Goal: Task Accomplishment & Management: Manage account settings

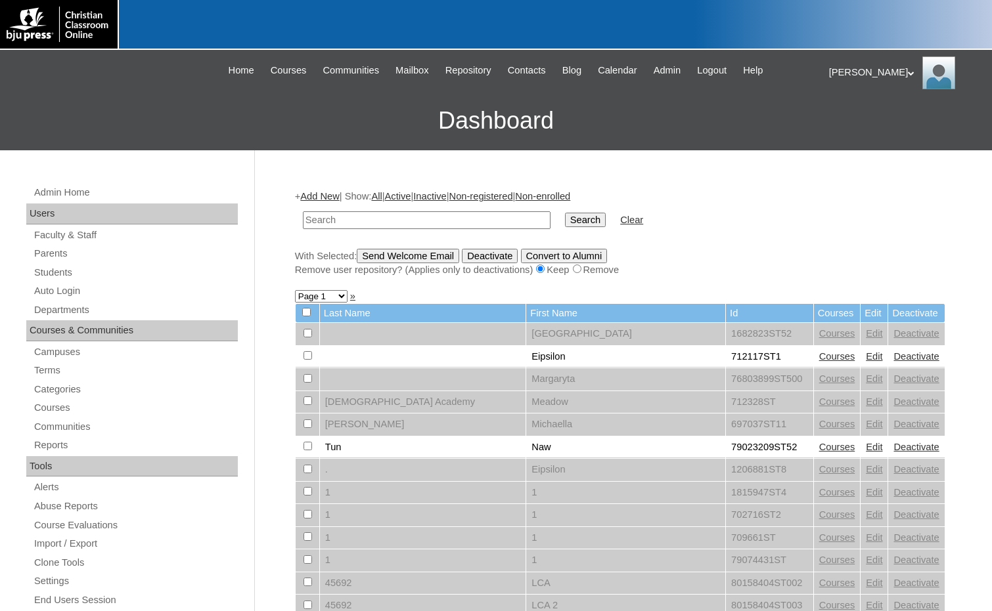
drag, startPoint x: 849, startPoint y: 360, endPoint x: 811, endPoint y: 358, distance: 38.1
click at [470, 219] on input "text" at bounding box center [427, 220] width 248 height 18
paste input "732604"
type input "732604"
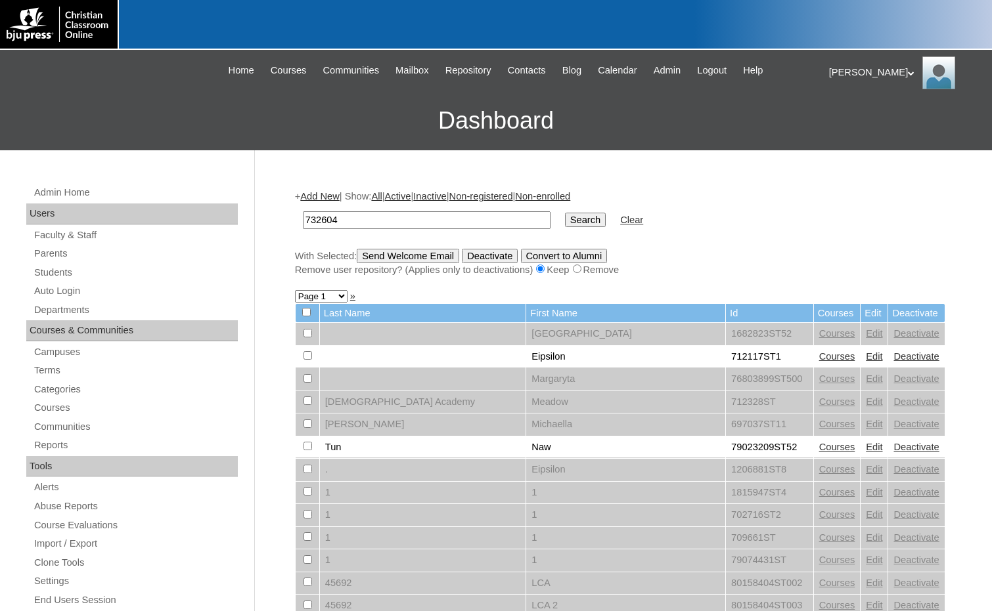
click at [565, 217] on input "Search" at bounding box center [585, 220] width 41 height 14
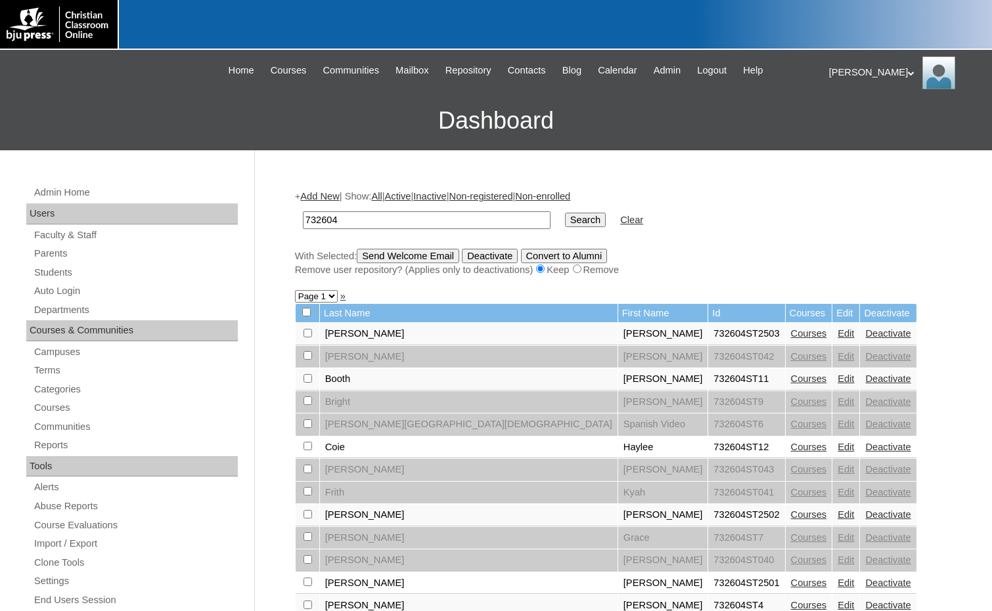
click at [837, 513] on link "Edit" at bounding box center [845, 515] width 16 height 11
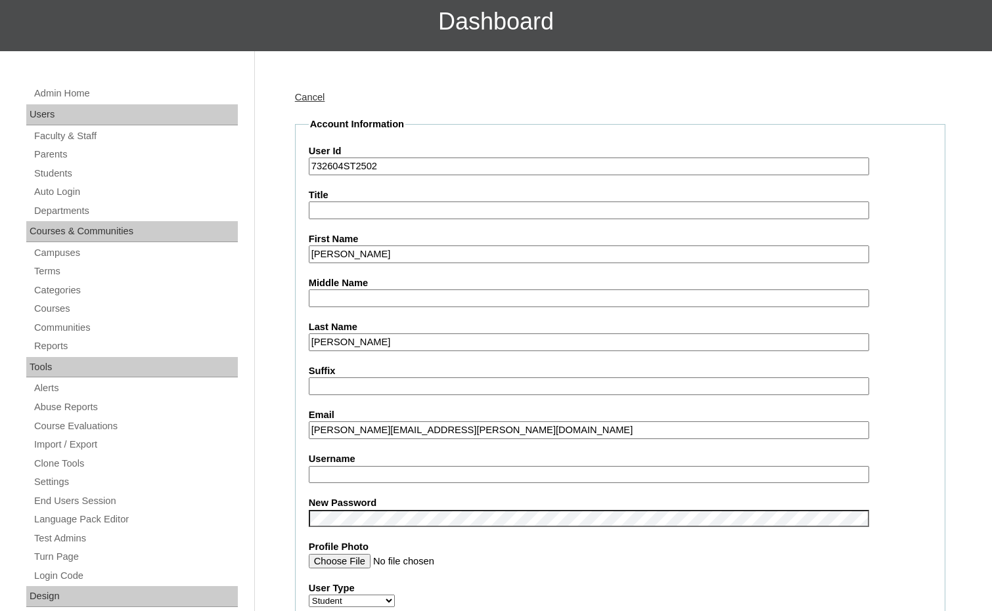
scroll to position [131, 0]
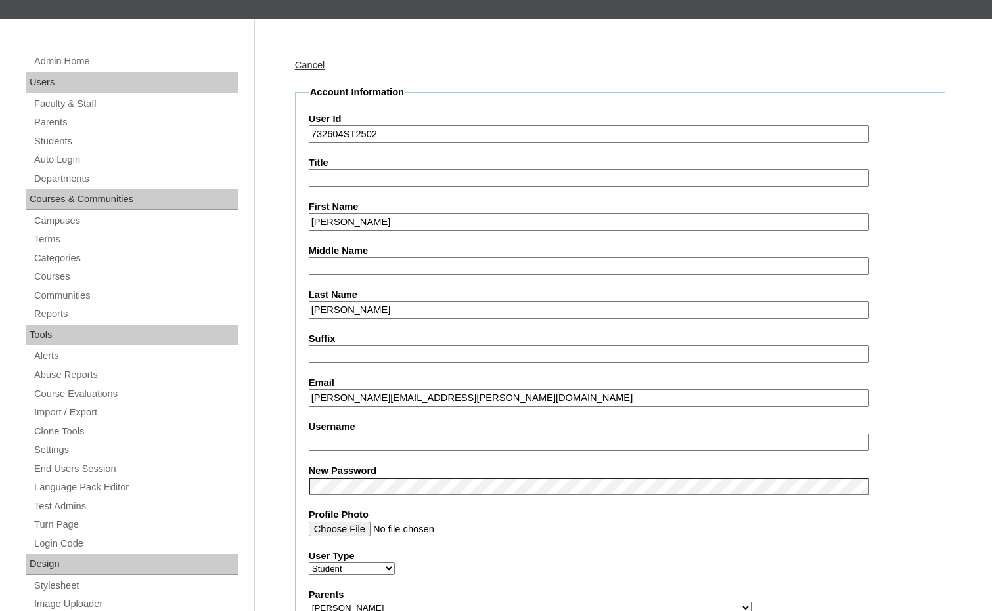
click at [357, 401] on input "knox.hayes@claibornechristian.org" at bounding box center [589, 398] width 560 height 18
drag, startPoint x: 358, startPoint y: 400, endPoint x: 273, endPoint y: 402, distance: 84.7
click at [330, 443] on input "Username" at bounding box center [589, 443] width 560 height 18
paste input "knox.hayes"
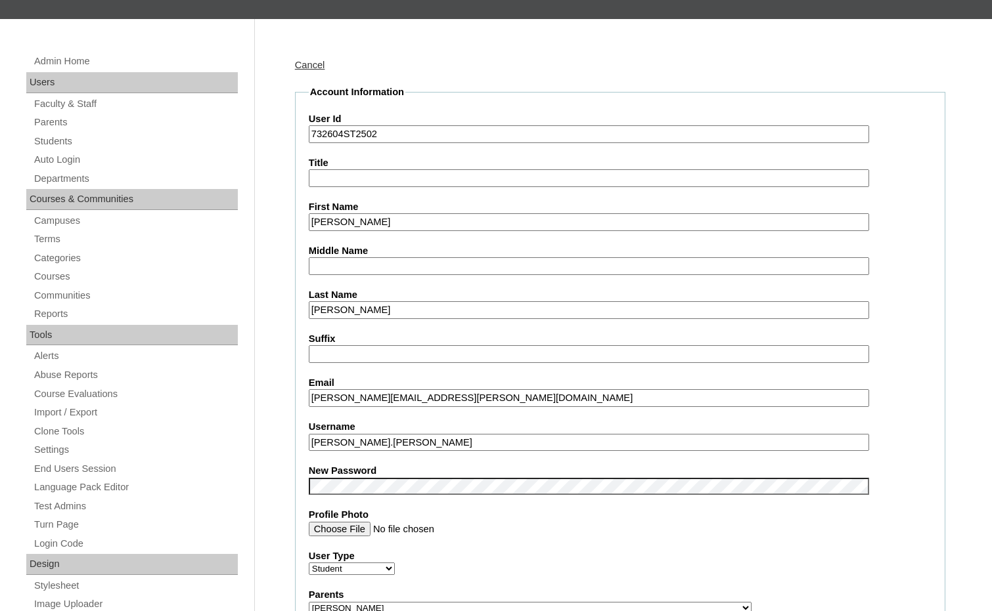
type input "knox.hayes"
drag, startPoint x: 343, startPoint y: 137, endPoint x: 305, endPoint y: 139, distance: 37.5
drag, startPoint x: 277, startPoint y: 468, endPoint x: 294, endPoint y: 494, distance: 30.4
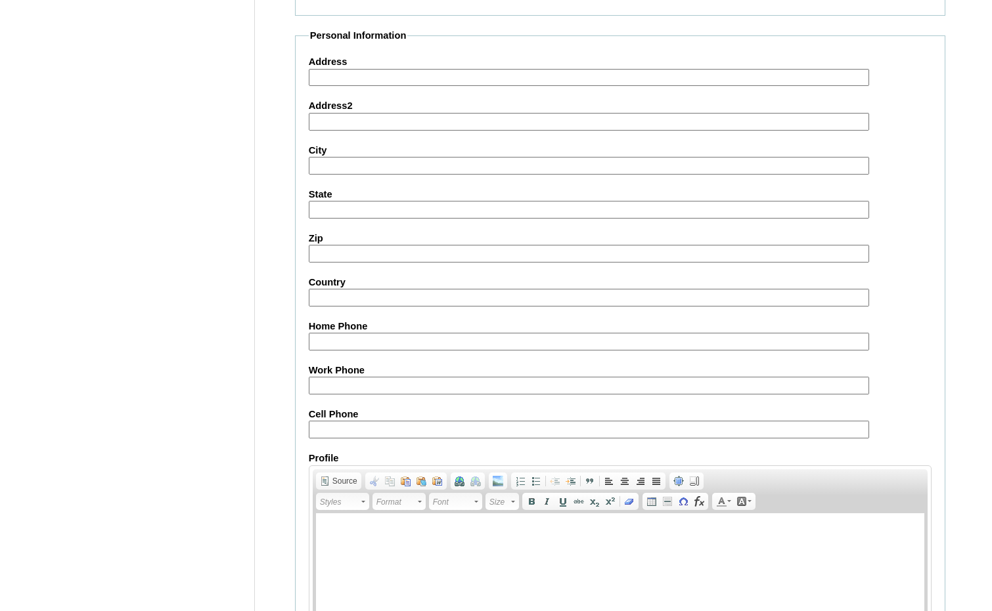
scroll to position [1402, 0]
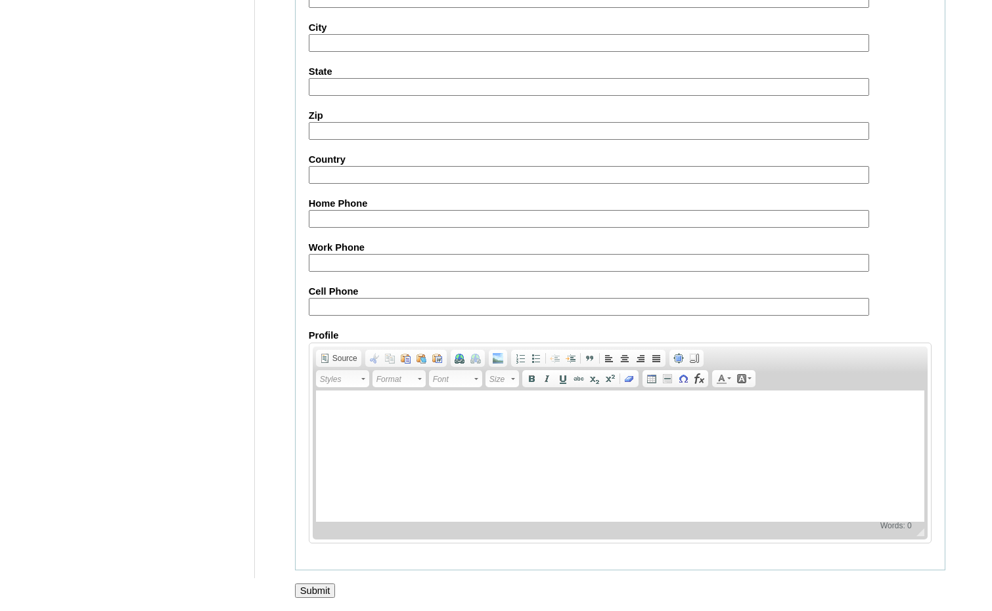
click at [301, 592] on input "Submit" at bounding box center [315, 591] width 41 height 14
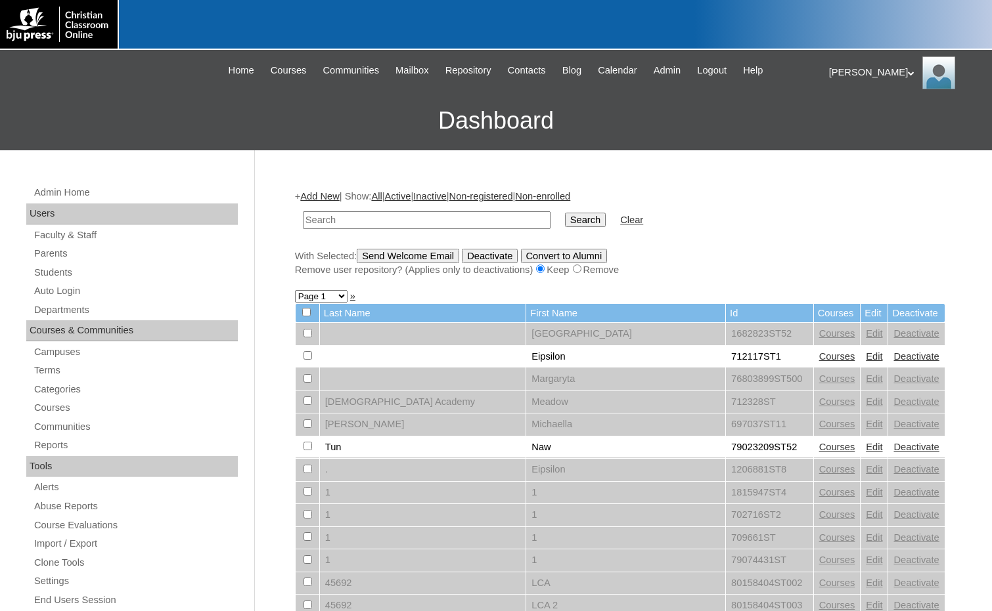
paste input "732604"
type input "732604"
click at [565, 213] on input "Search" at bounding box center [585, 220] width 41 height 14
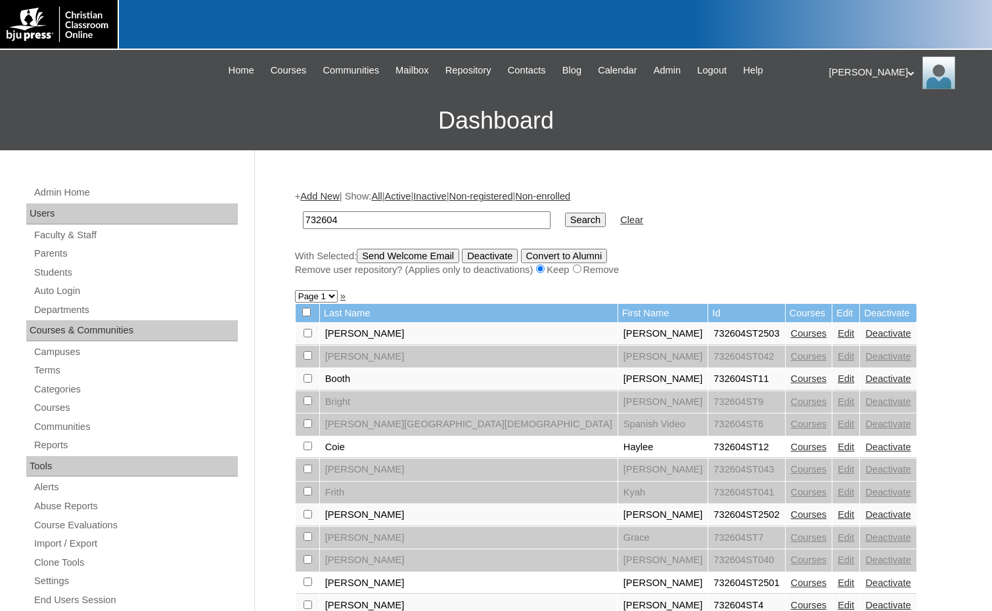
click at [837, 332] on link "Edit" at bounding box center [845, 333] width 16 height 11
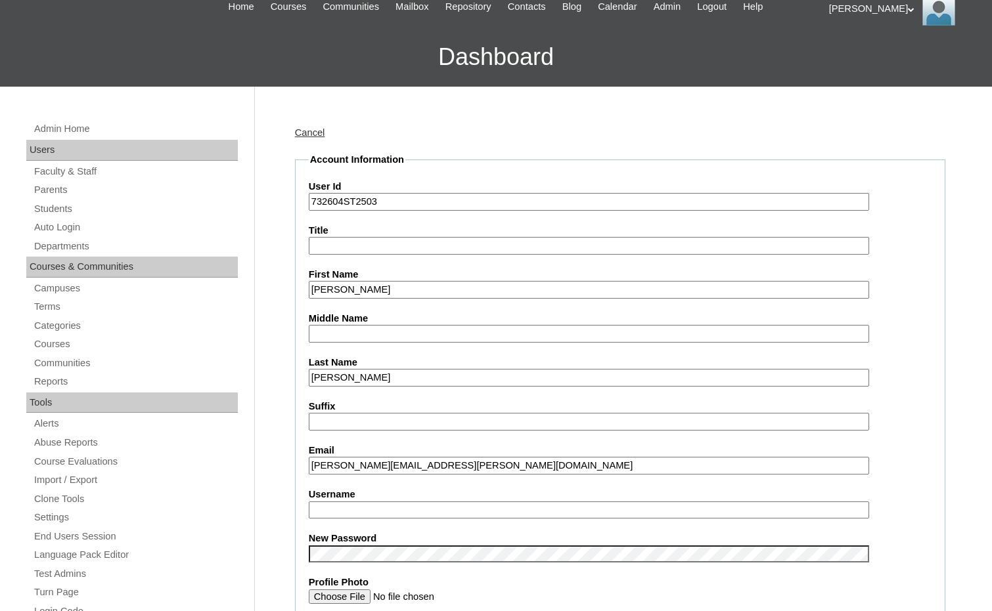
scroll to position [66, 0]
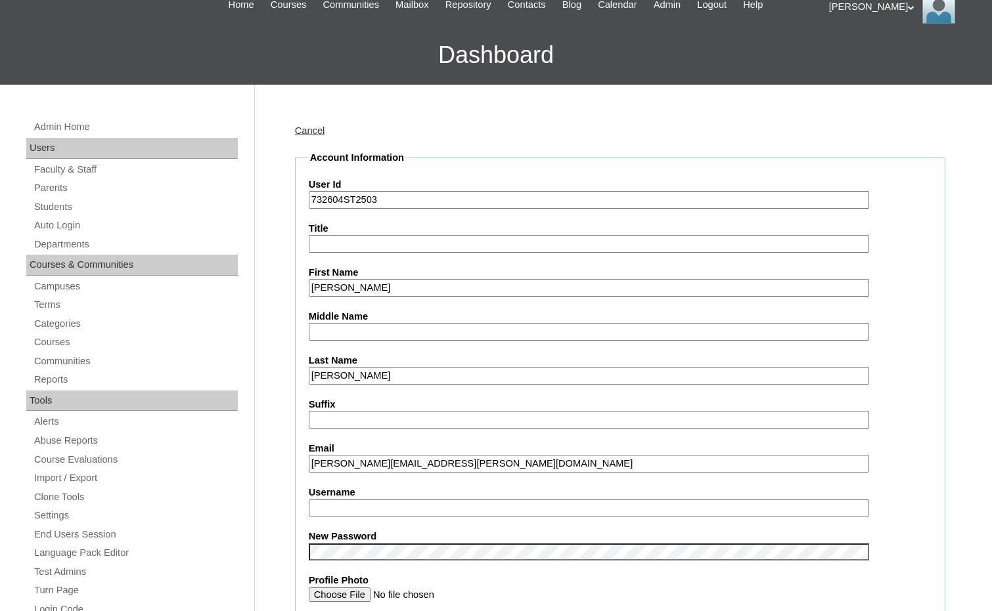
drag, startPoint x: 366, startPoint y: 462, endPoint x: 279, endPoint y: 454, distance: 87.0
click at [343, 502] on input "Username" at bounding box center [589, 509] width 560 height 18
paste input "marley.amos"
type input "marley.amos"
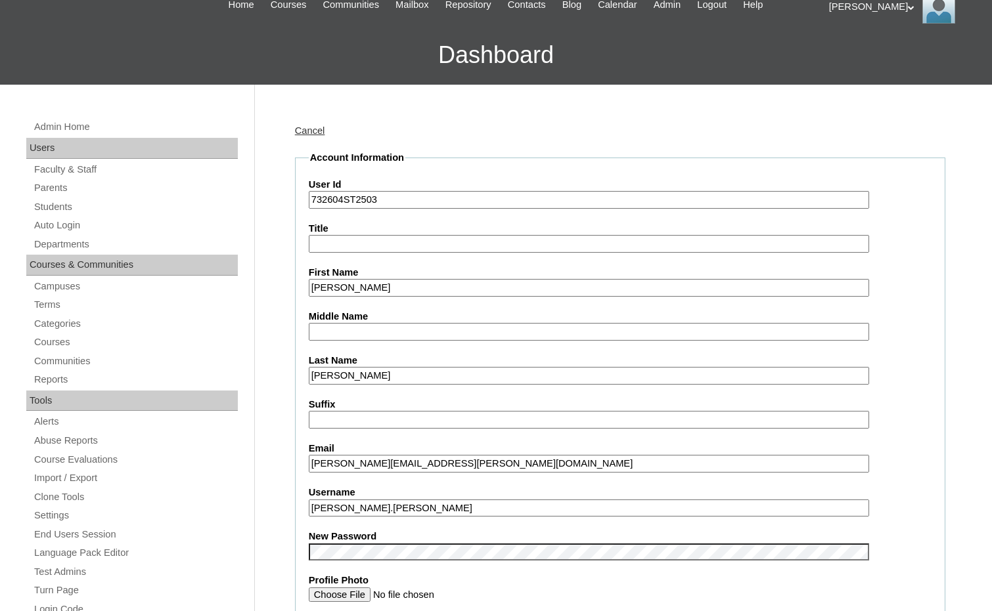
drag, startPoint x: 344, startPoint y: 201, endPoint x: 304, endPoint y: 198, distance: 40.1
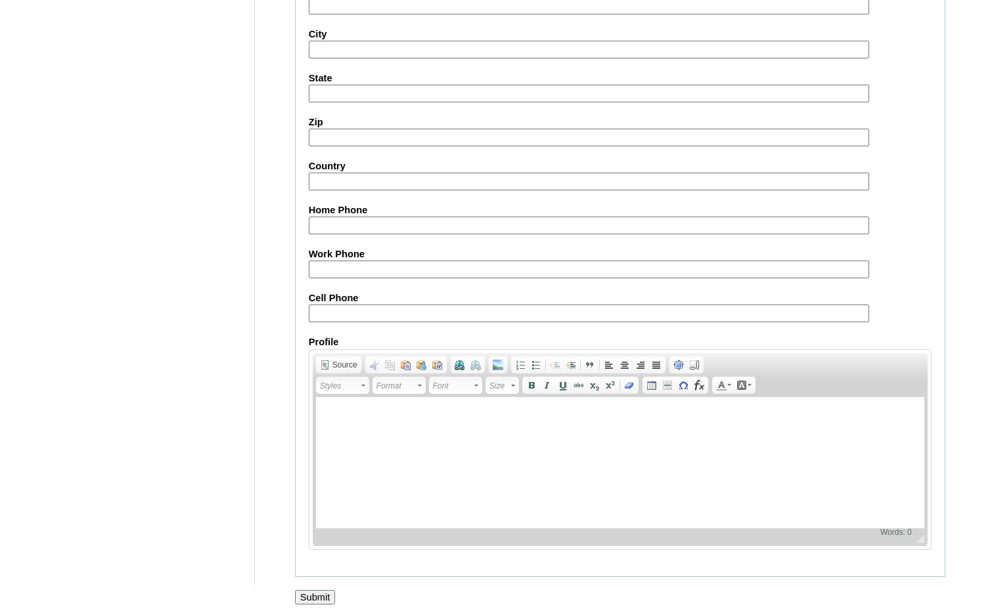
scroll to position [1402, 0]
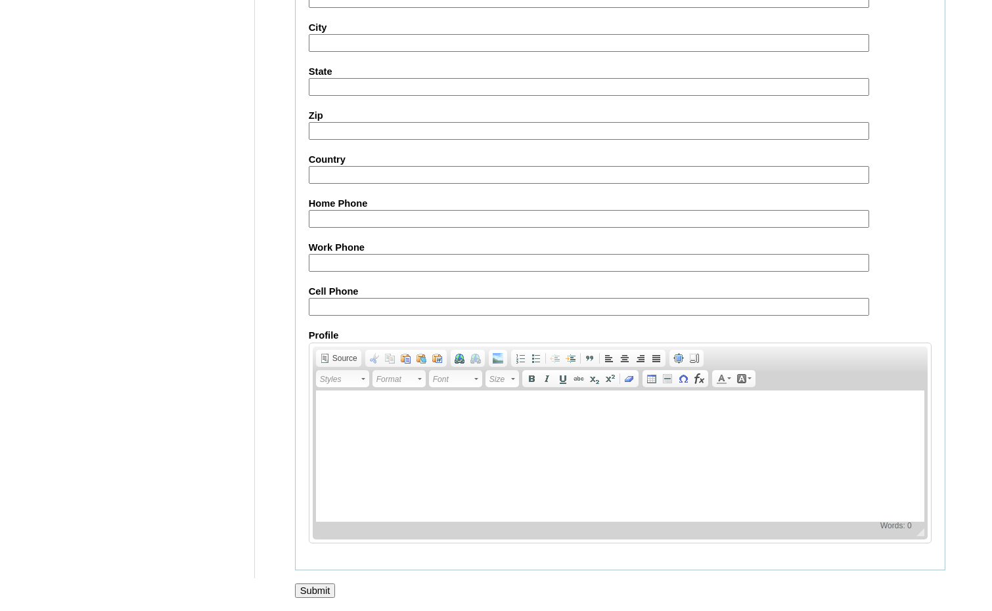
click at [328, 584] on input "Submit" at bounding box center [315, 591] width 41 height 14
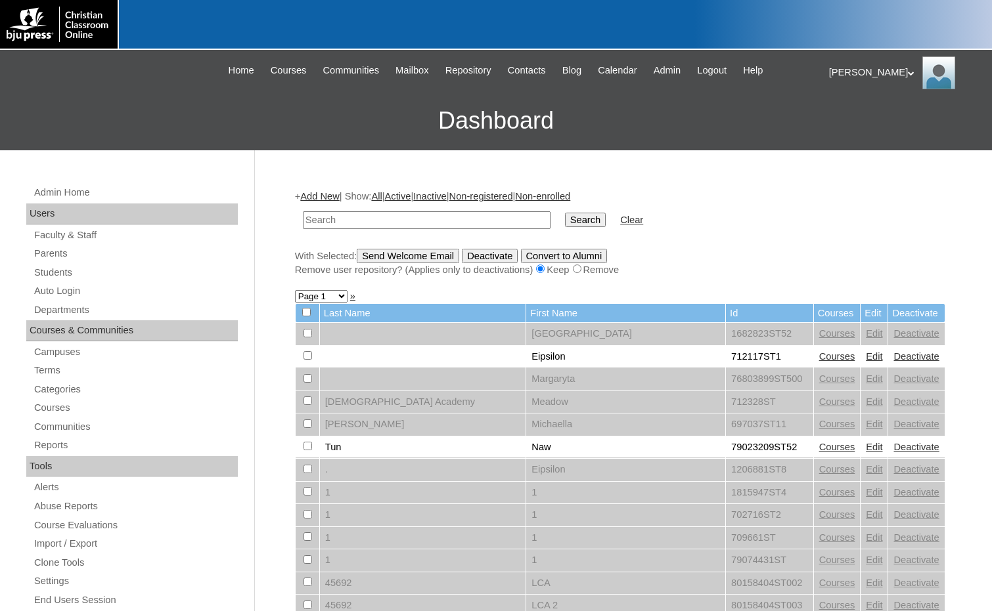
click at [400, 219] on input "text" at bounding box center [427, 220] width 248 height 18
paste input "732604"
type input "732604"
click at [565, 219] on input "Search" at bounding box center [585, 220] width 41 height 14
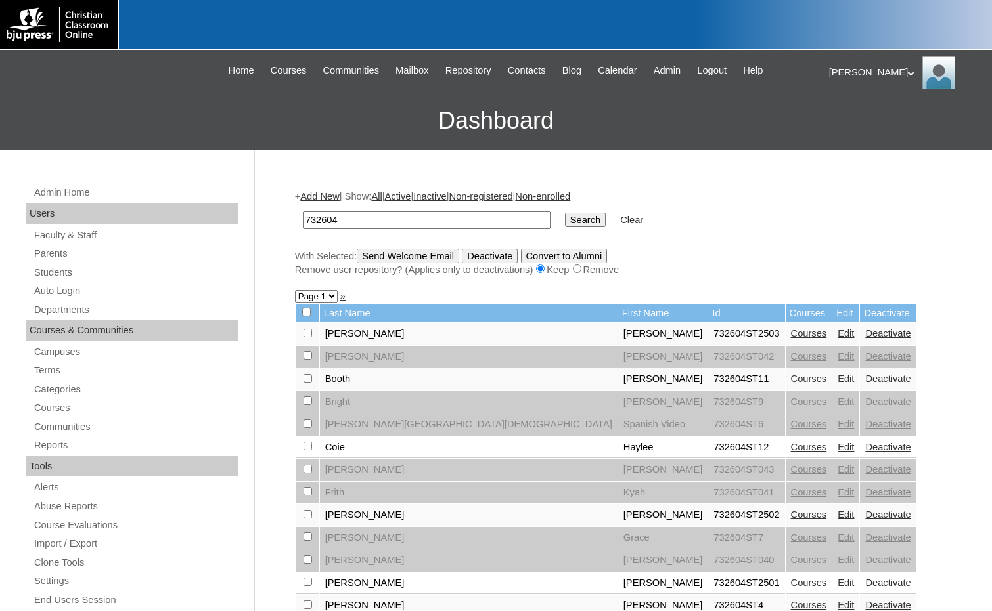
click at [837, 452] on link "Edit" at bounding box center [845, 447] width 16 height 11
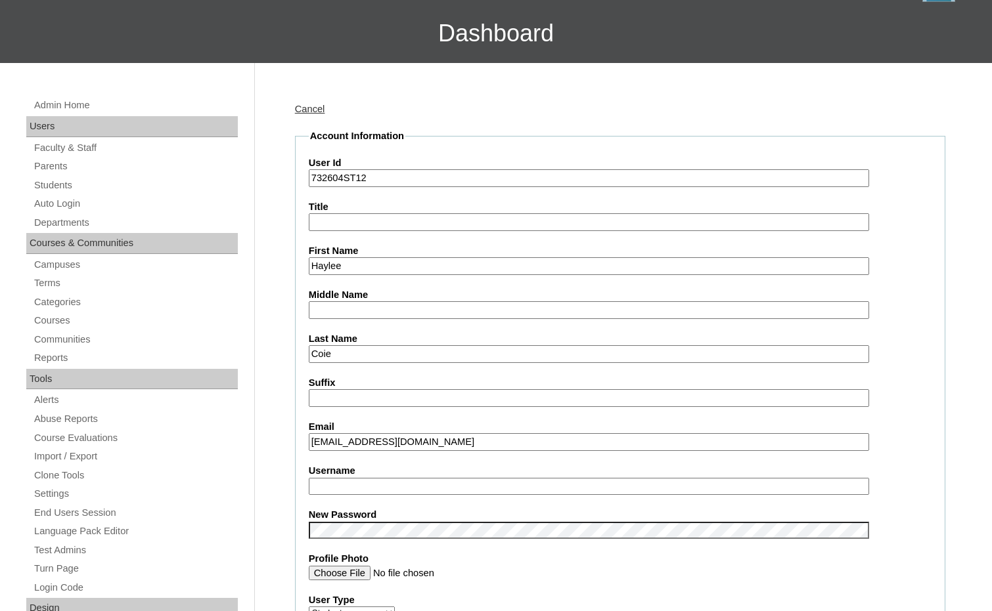
scroll to position [131, 0]
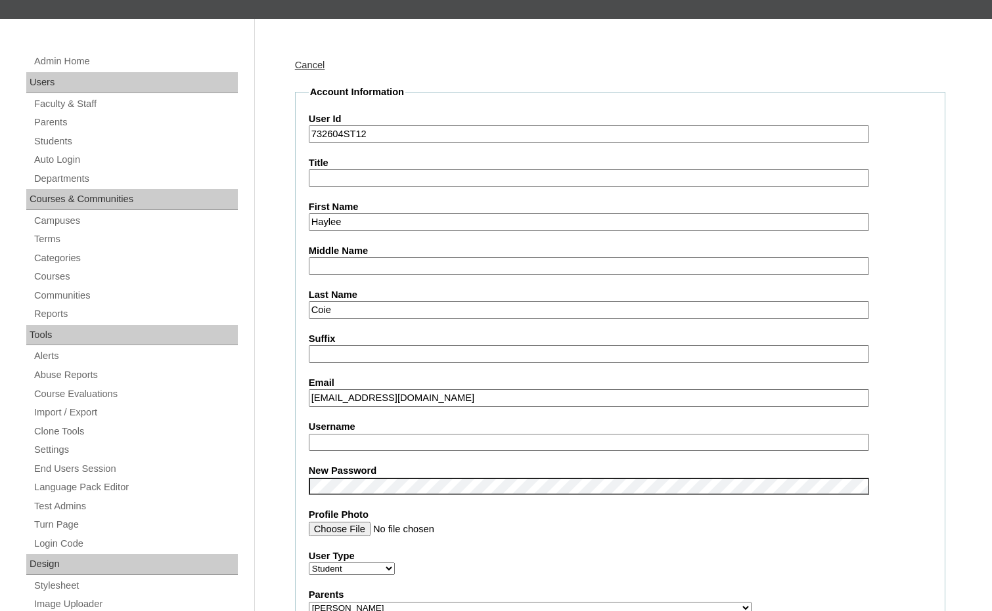
drag, startPoint x: 359, startPoint y: 401, endPoint x: 308, endPoint y: 404, distance: 51.4
click at [309, 404] on input "haylee.coie@claibornechristian.org" at bounding box center [589, 398] width 560 height 18
click at [318, 439] on input "Username" at bounding box center [589, 443] width 560 height 18
paste input "haylee.coie"
type input "haylee.coie"
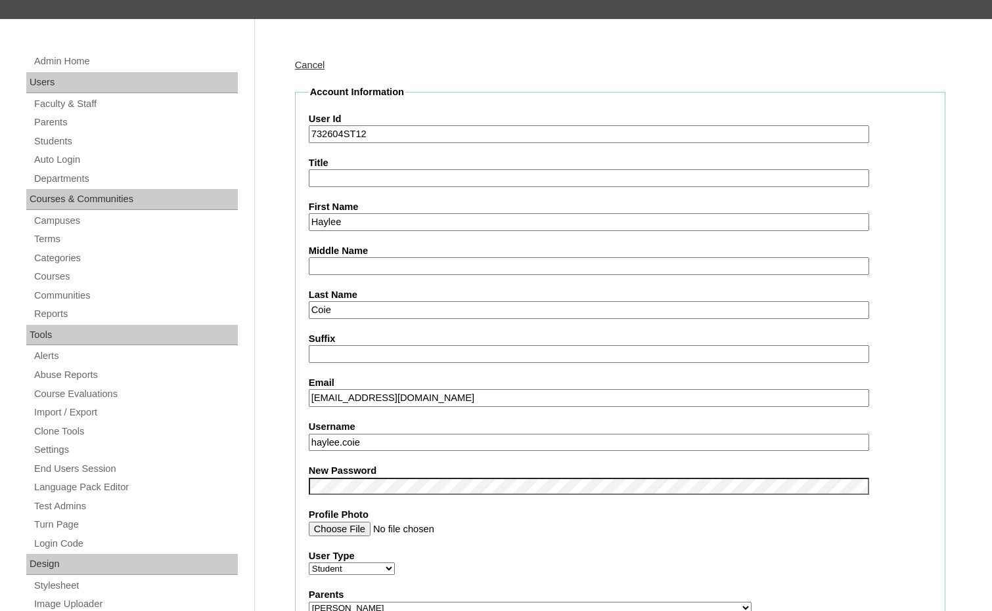
drag, startPoint x: 343, startPoint y: 139, endPoint x: 290, endPoint y: 129, distance: 53.4
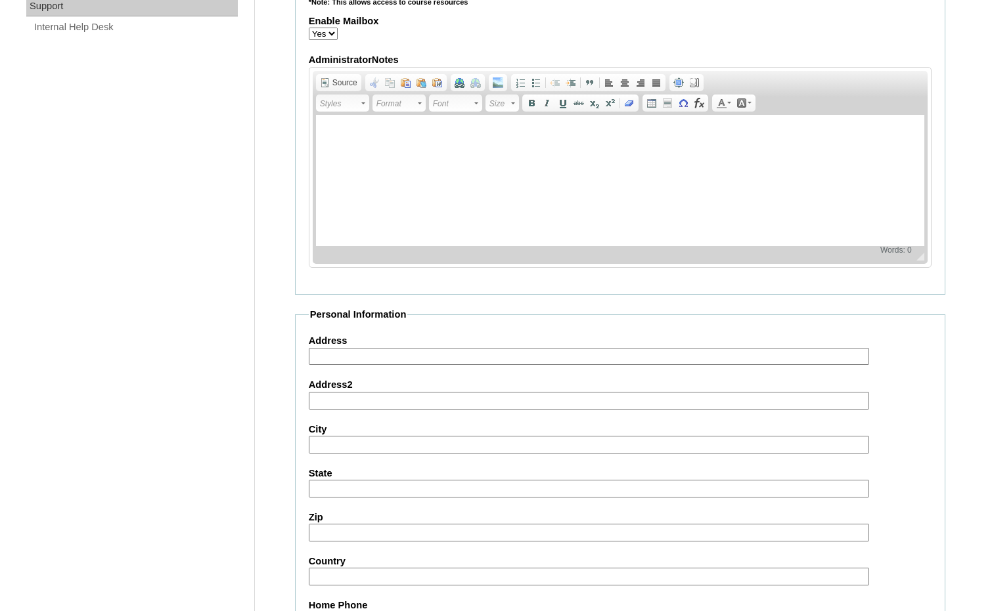
scroll to position [1402, 0]
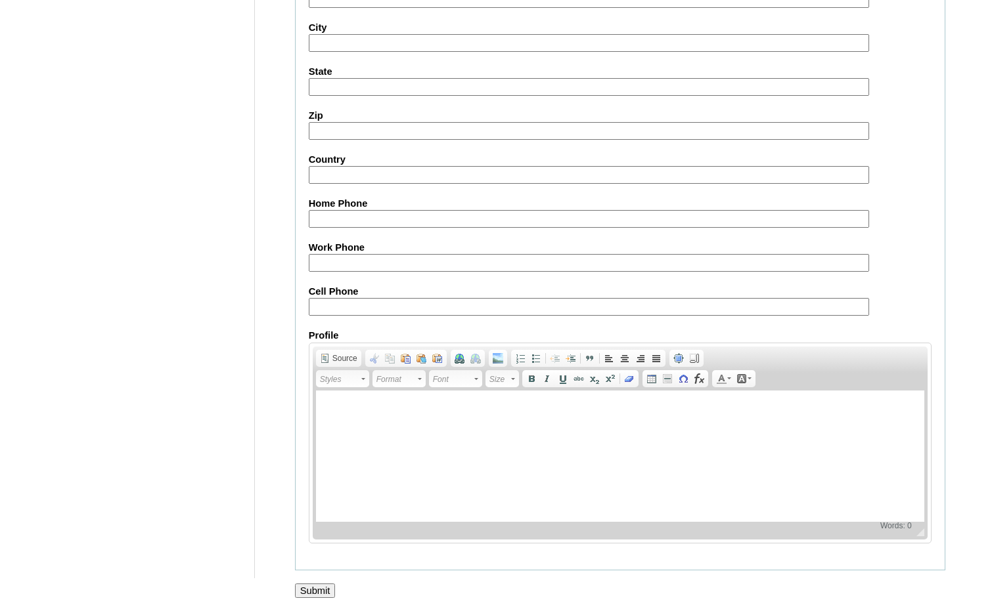
click at [309, 588] on input "Submit" at bounding box center [315, 591] width 41 height 14
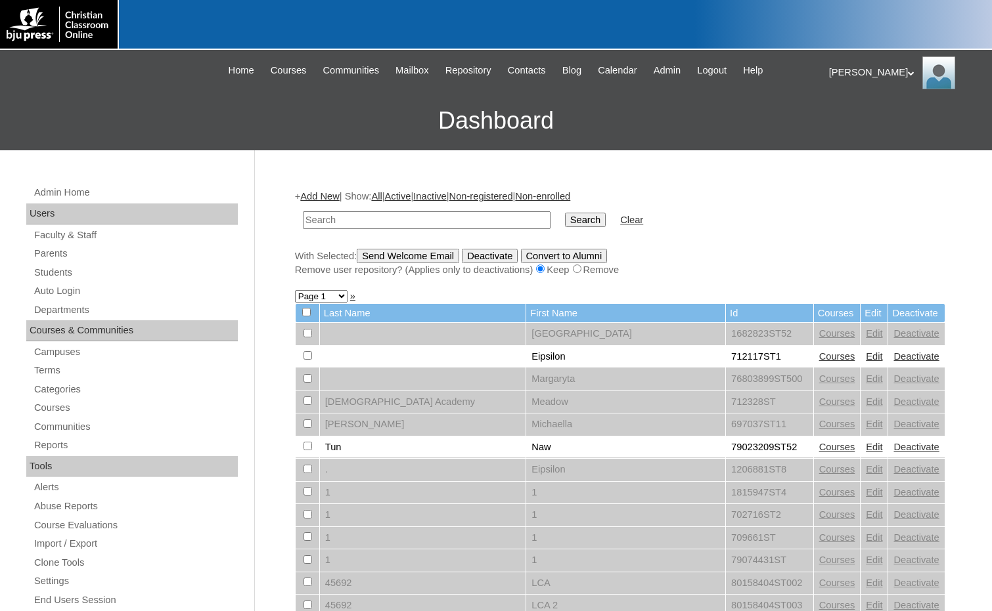
click at [410, 223] on input "text" at bounding box center [427, 220] width 248 height 18
type input "klaire"
click at [565, 213] on input "Search" at bounding box center [585, 220] width 41 height 14
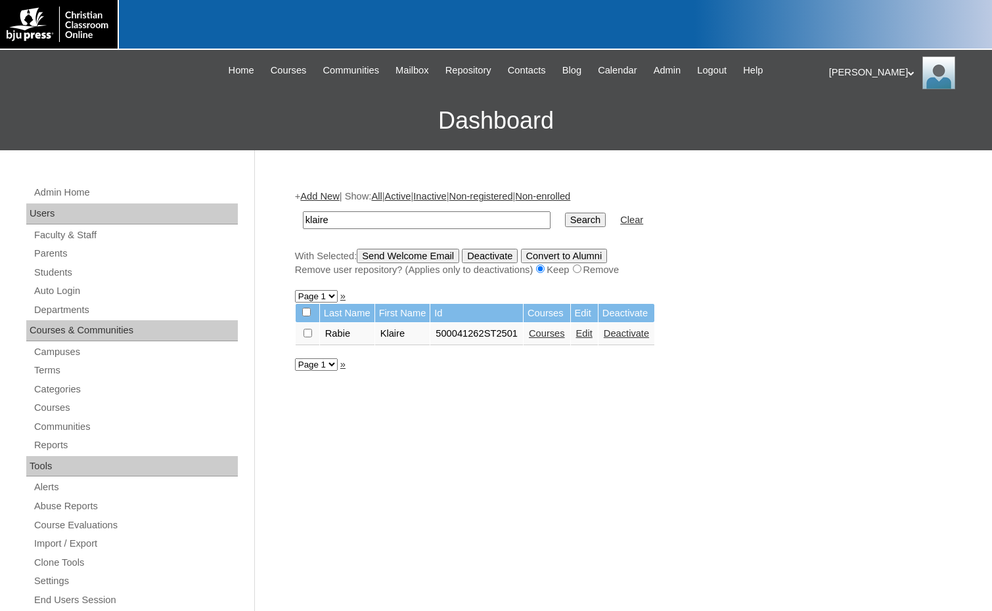
click at [552, 338] on link "Courses" at bounding box center [547, 333] width 36 height 11
click at [588, 334] on link "Edit" at bounding box center [584, 333] width 16 height 11
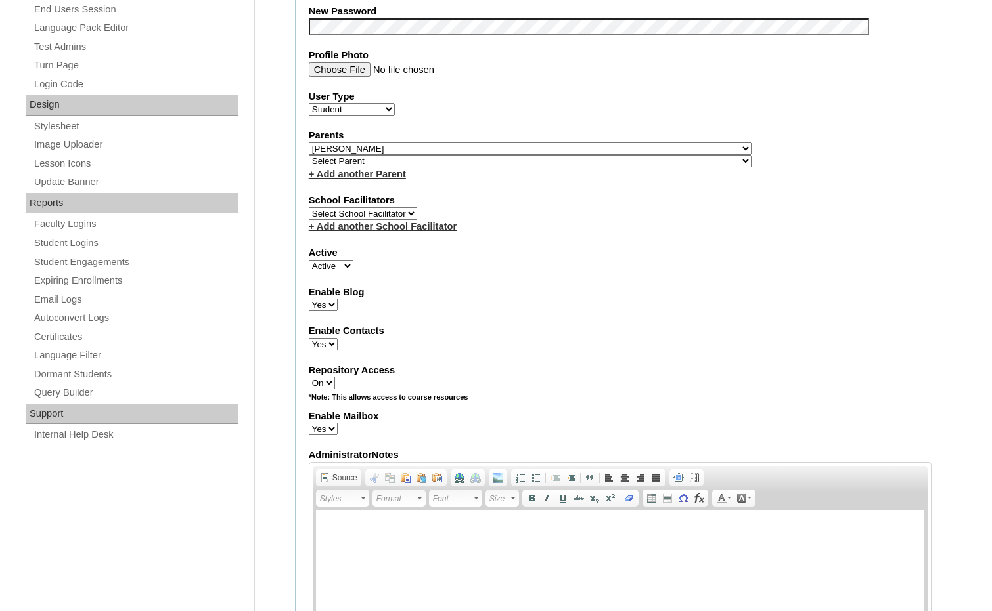
scroll to position [985, 0]
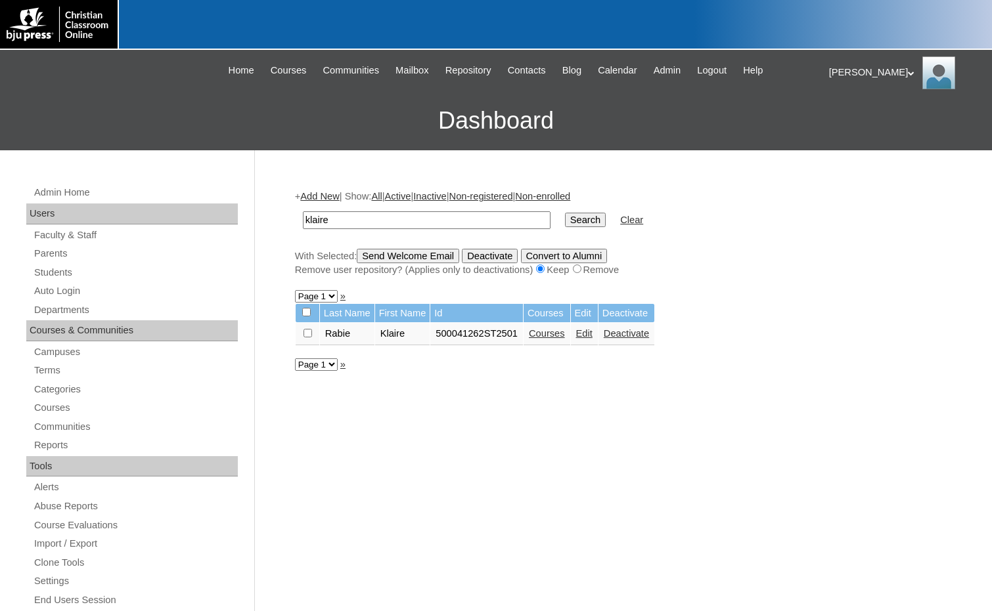
click at [885, 374] on div "+ Add New | Show: All | Active | Inactive | Non-registered | Non-enrolled klair…" at bounding box center [616, 616] width 657 height 879
click at [906, 309] on div "+ Add New | Show: All | Active | Inactive | Non-registered | Non-enrolled klair…" at bounding box center [616, 616] width 657 height 879
drag, startPoint x: 827, startPoint y: 341, endPoint x: 826, endPoint y: 282, distance: 59.1
click at [827, 341] on div "+ Add New | Show: All | Active | Inactive | Non-registered | Non-enrolled klair…" at bounding box center [616, 616] width 657 height 879
click at [860, 66] on div "[PERSON_NAME] My Profile My Settings Logout" at bounding box center [904, 72] width 150 height 33
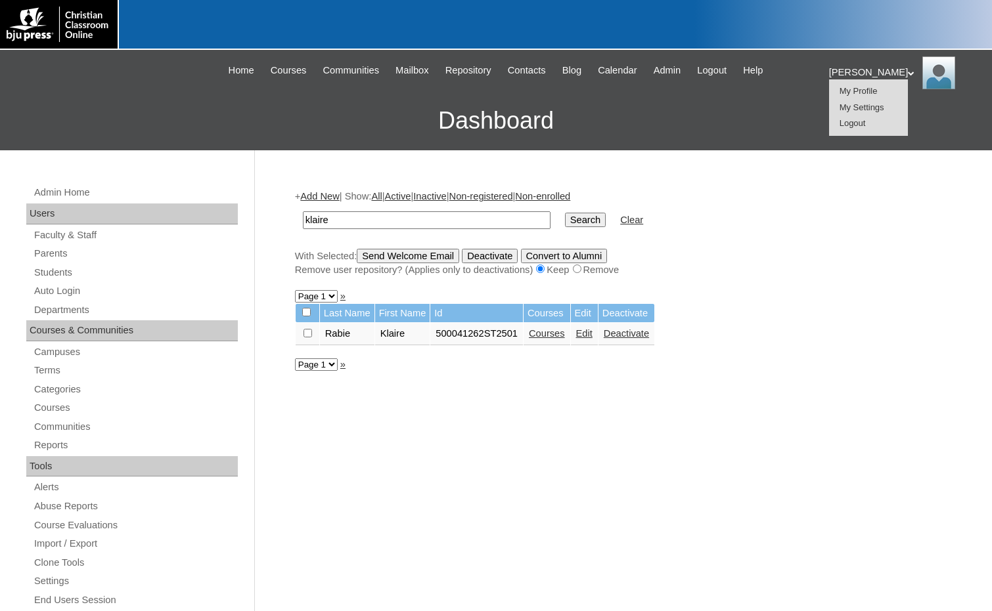
click at [852, 127] on span "Logout" at bounding box center [852, 123] width 26 height 10
